Goal: Task Accomplishment & Management: Use online tool/utility

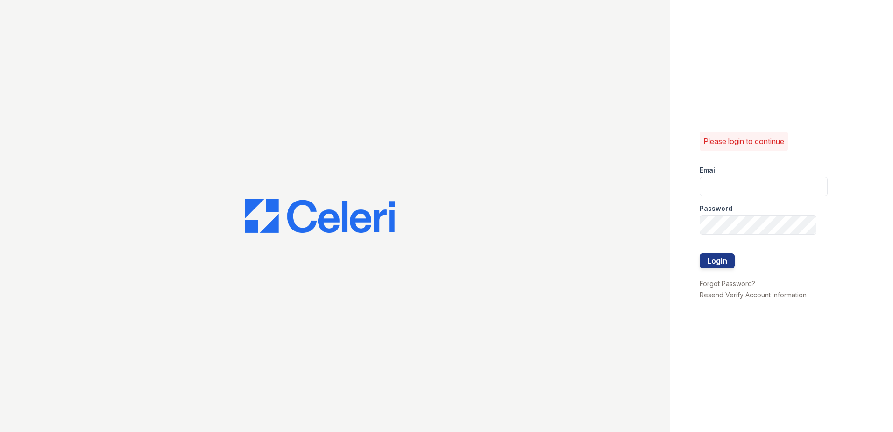
type input "[EMAIL_ADDRESS][DOMAIN_NAME]"
click at [723, 252] on div at bounding box center [764, 243] width 128 height 19
click at [721, 259] on button "Login" at bounding box center [717, 260] width 35 height 15
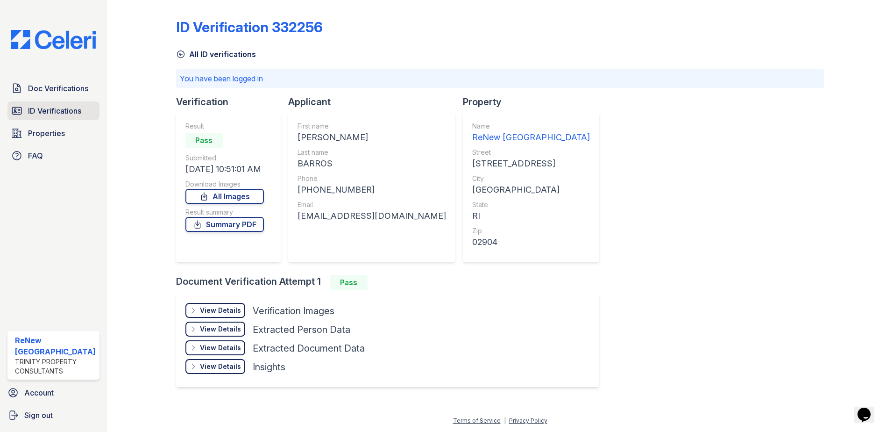
drag, startPoint x: 46, startPoint y: 112, endPoint x: 240, endPoint y: 90, distance: 195.1
click at [48, 112] on span "ID Verifications" at bounding box center [54, 110] width 53 height 11
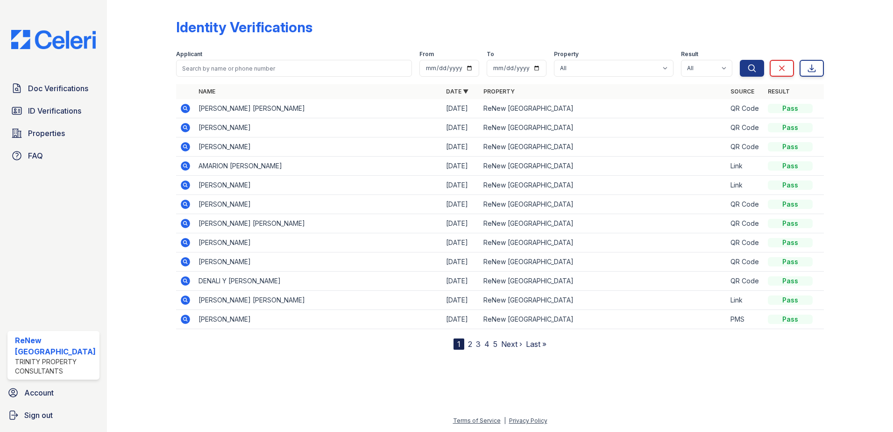
click at [470, 346] on link "2" at bounding box center [470, 343] width 4 height 9
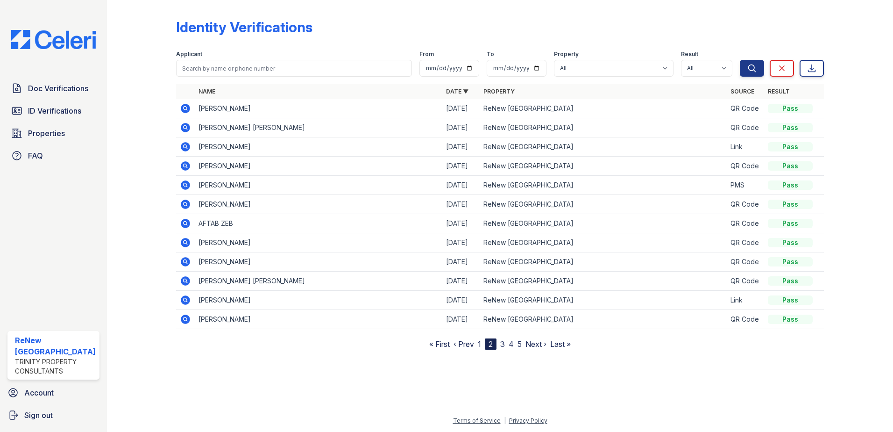
click at [504, 343] on link "3" at bounding box center [502, 343] width 5 height 9
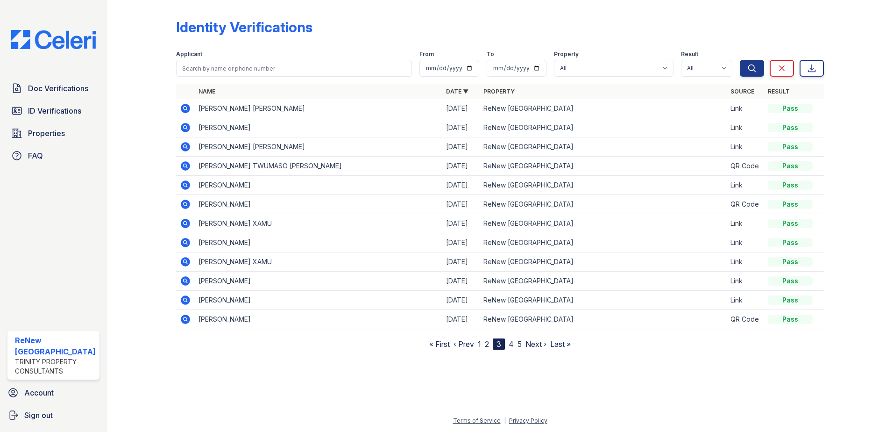
click at [186, 110] on icon at bounding box center [185, 108] width 11 height 11
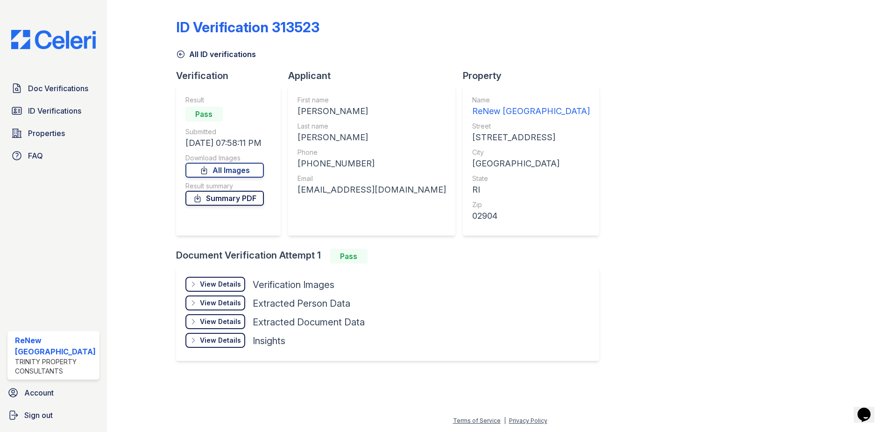
click at [220, 195] on link "Summary PDF" at bounding box center [224, 198] width 78 height 15
click at [45, 112] on span "ID Verifications" at bounding box center [54, 110] width 53 height 11
